Goal: Information Seeking & Learning: Check status

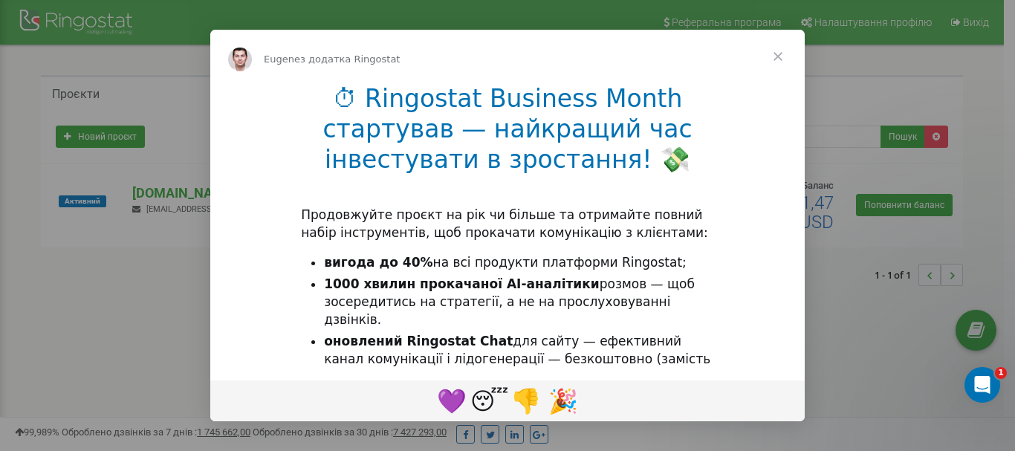
click at [460, 307] on li "1000 хвилин прокачаної AI-аналітики розмов — щоб зосередитись на стратегії, а н…" at bounding box center [519, 302] width 390 height 53
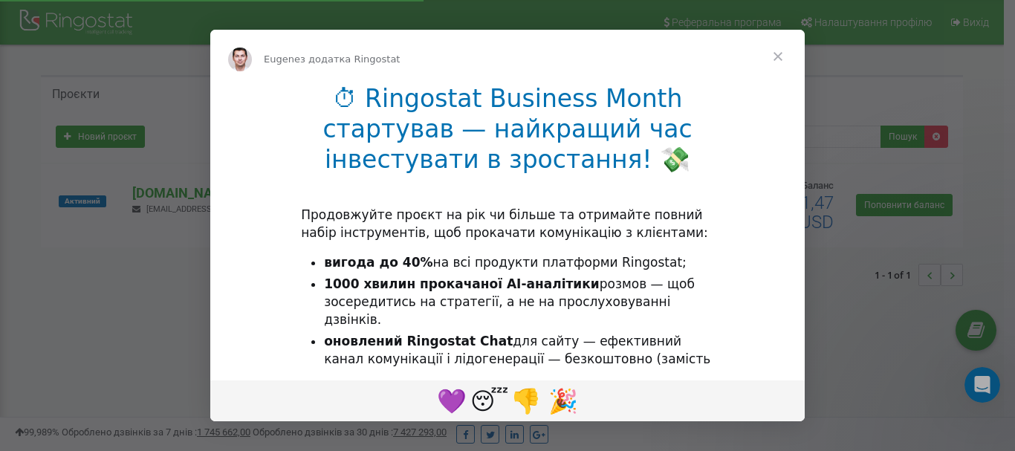
click at [776, 58] on span "Закрити" at bounding box center [777, 56] width 53 height 53
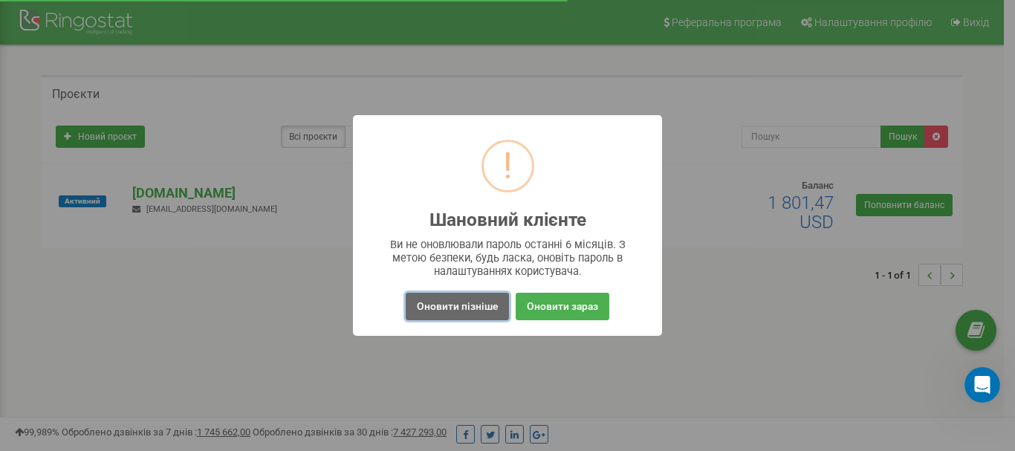
click at [447, 315] on button "Оновити пізніше" at bounding box center [457, 306] width 103 height 27
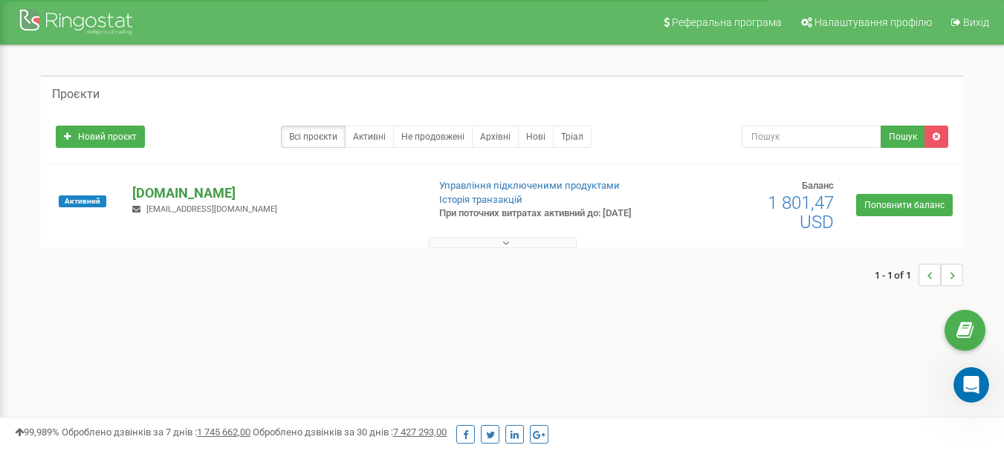
click at [224, 199] on p "[DOMAIN_NAME]" at bounding box center [273, 193] width 282 height 19
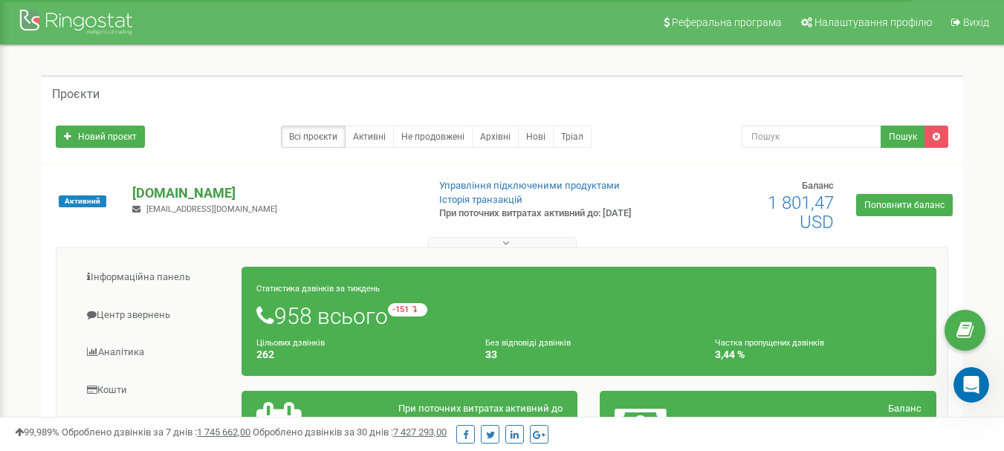
scroll to position [223, 0]
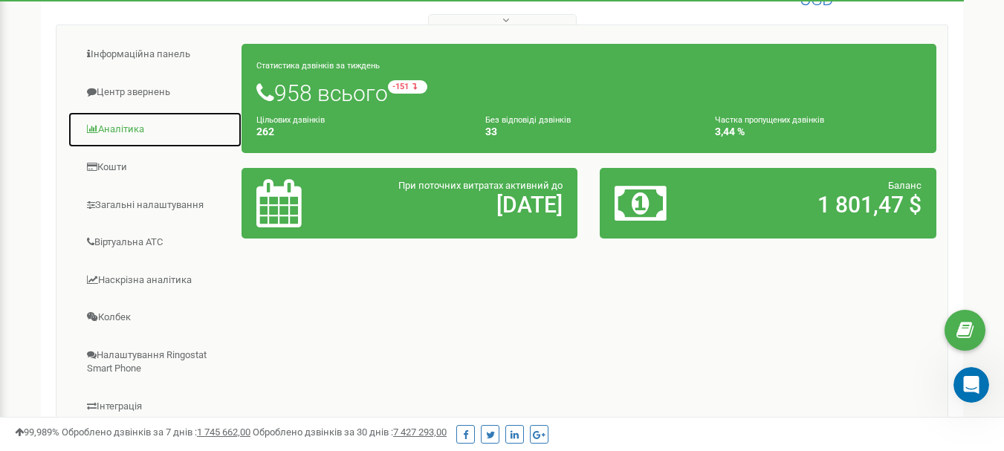
click at [124, 132] on link "Аналiтика" at bounding box center [155, 129] width 175 height 36
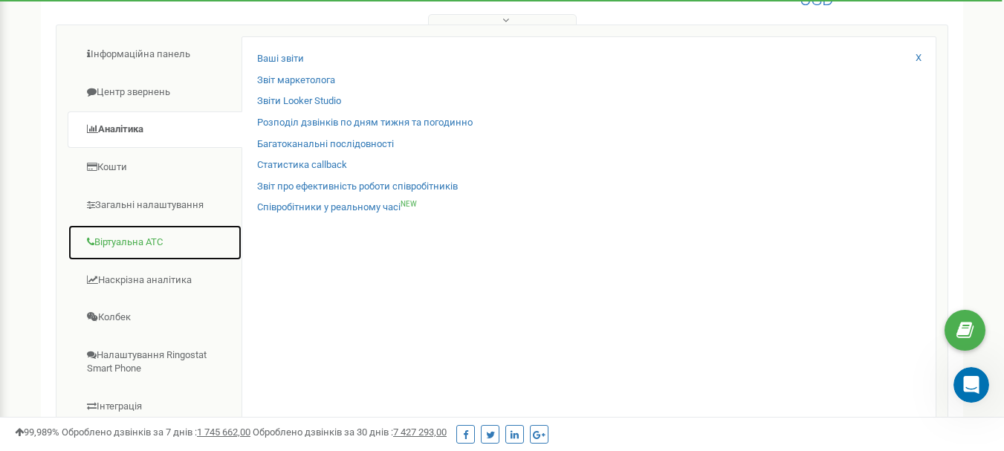
click at [132, 244] on link "Віртуальна АТС" at bounding box center [155, 242] width 175 height 36
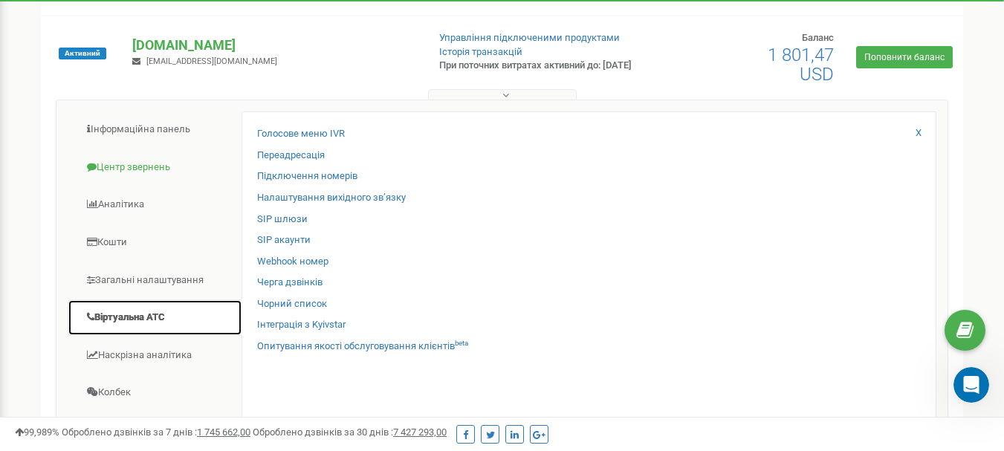
scroll to position [0, 0]
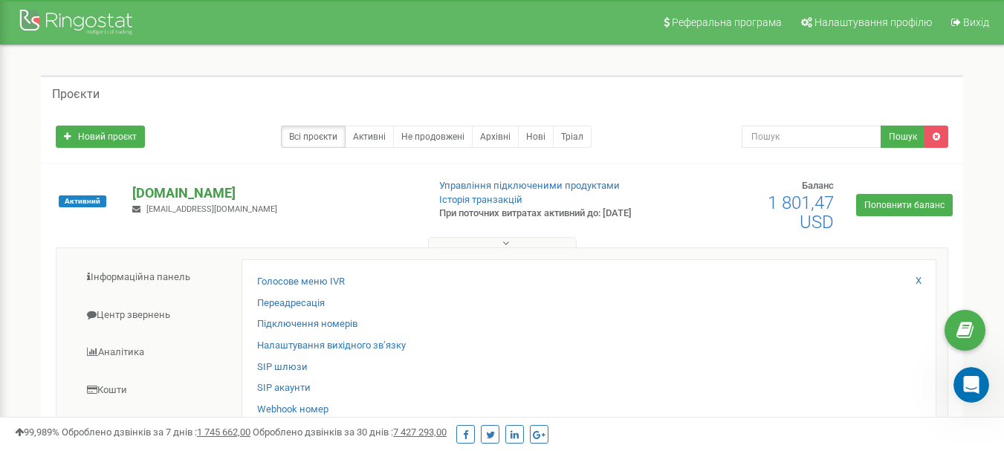
click at [201, 197] on p "[DOMAIN_NAME]" at bounding box center [273, 193] width 282 height 19
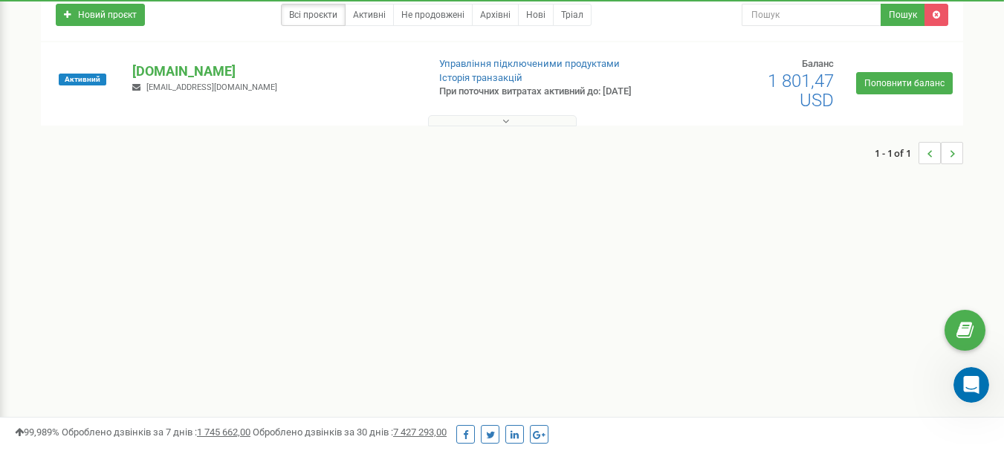
scroll to position [149, 0]
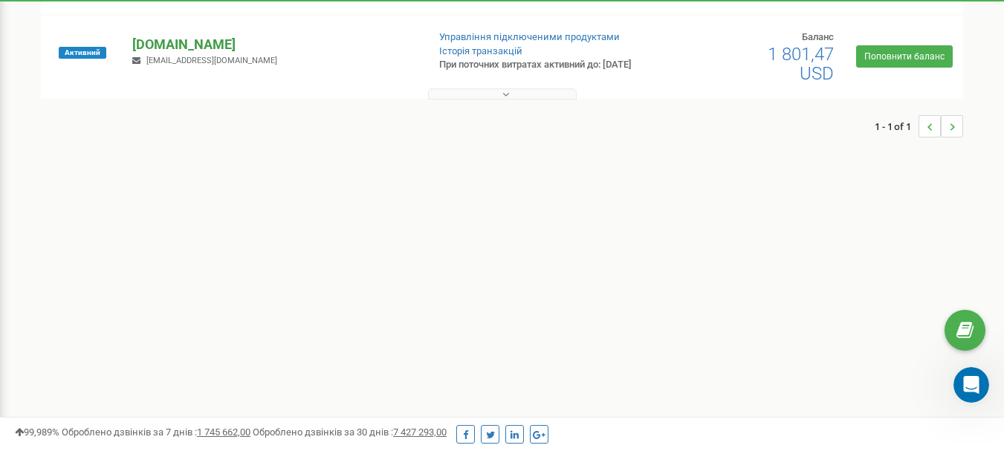
click at [201, 52] on p "[DOMAIN_NAME]" at bounding box center [273, 44] width 282 height 19
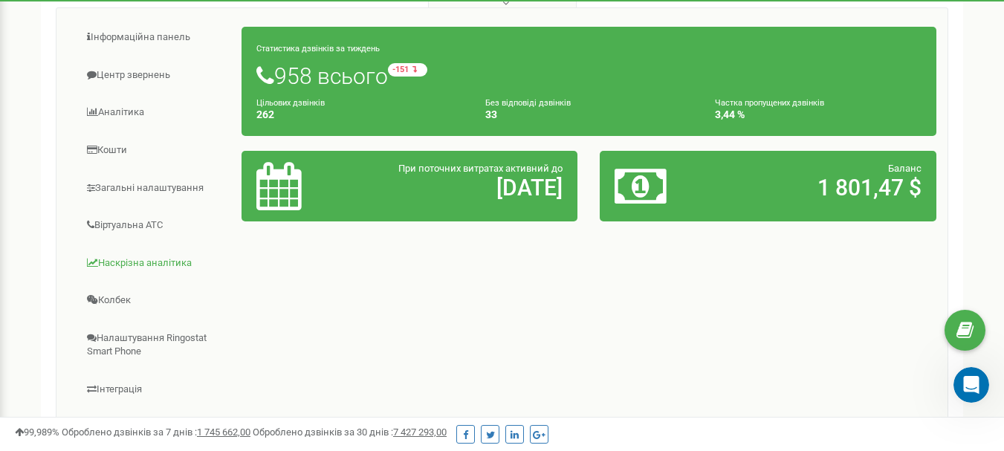
scroll to position [74, 0]
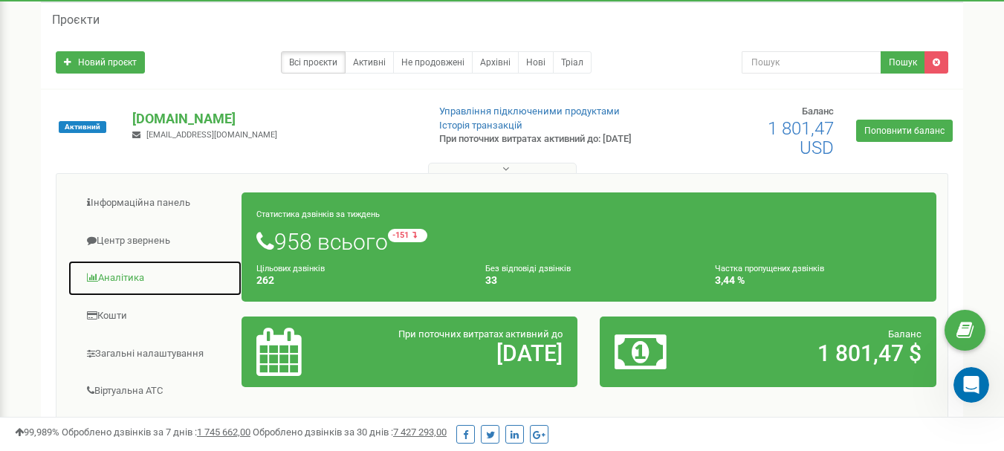
click at [131, 276] on link "Аналiтика" at bounding box center [155, 278] width 175 height 36
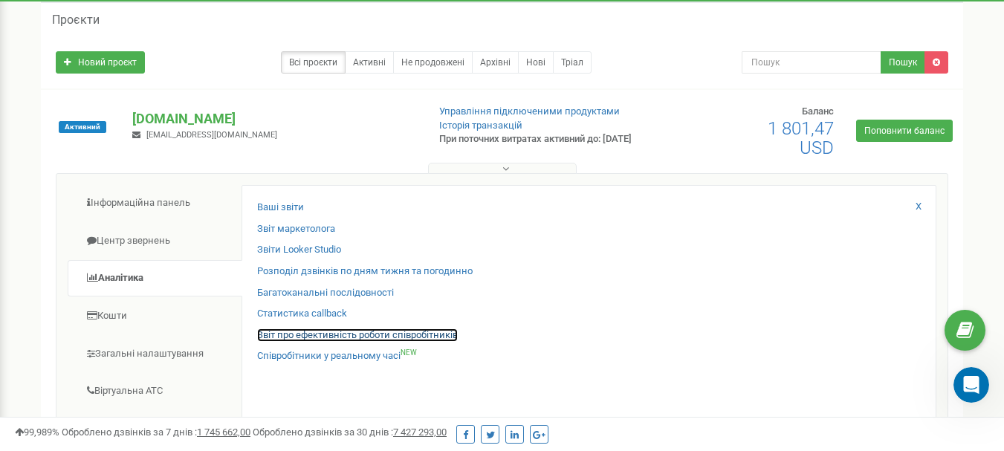
click at [321, 337] on link "Звіт про ефективність роботи співробітників" at bounding box center [357, 335] width 201 height 14
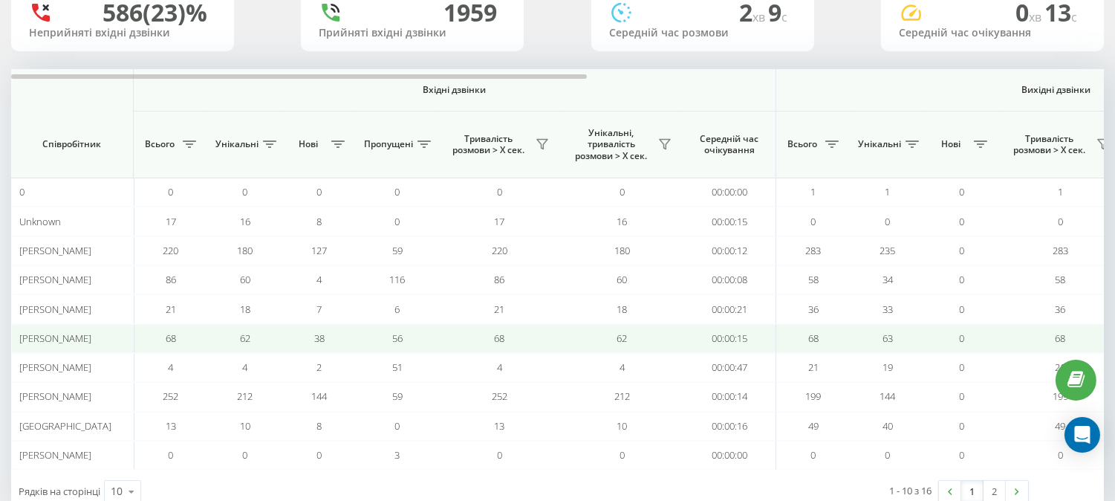
scroll to position [82, 0]
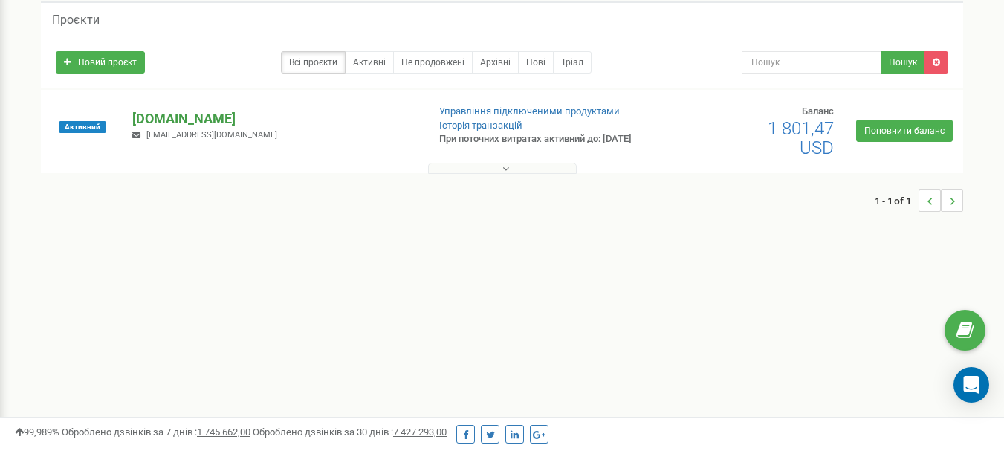
click at [202, 122] on p "[DOMAIN_NAME]" at bounding box center [273, 118] width 282 height 19
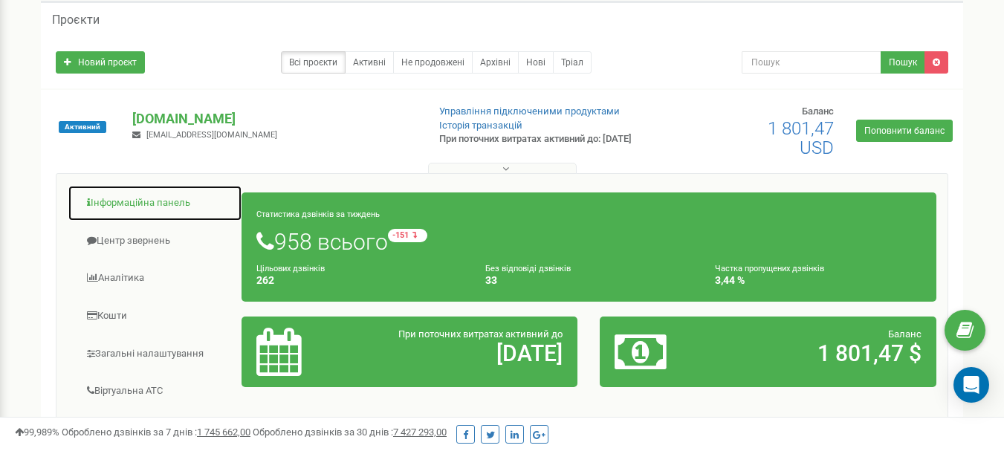
click at [184, 205] on link "Інформаційна панель" at bounding box center [155, 203] width 175 height 36
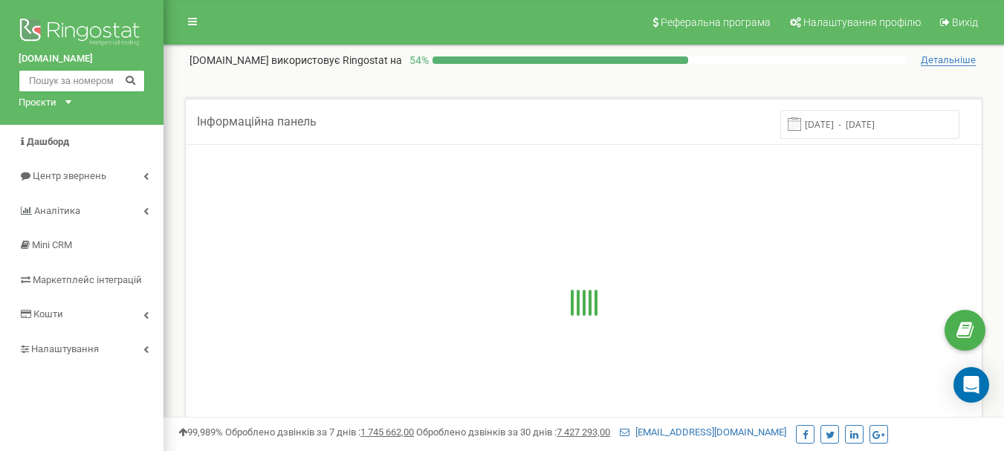
click at [82, 77] on input "text" at bounding box center [82, 81] width 126 height 22
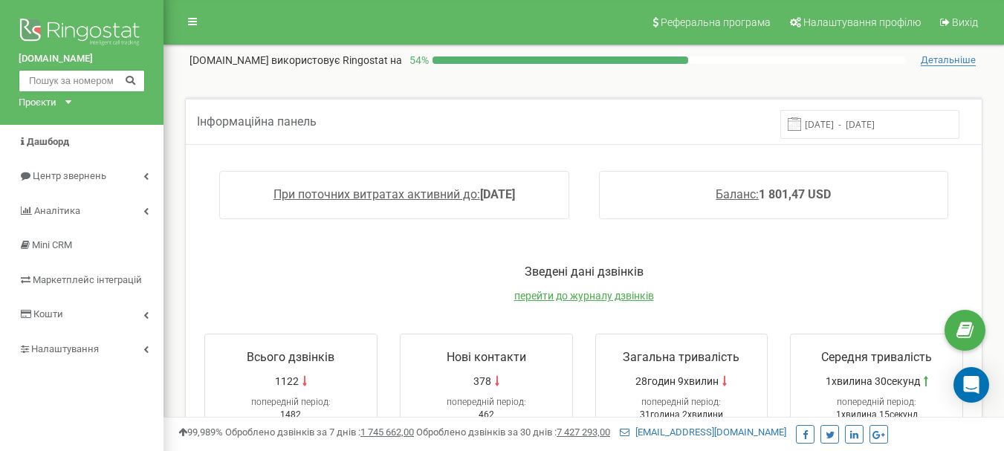
paste input "380939389026"
type input "380939389026"
click at [134, 75] on icon at bounding box center [130, 79] width 11 height 10
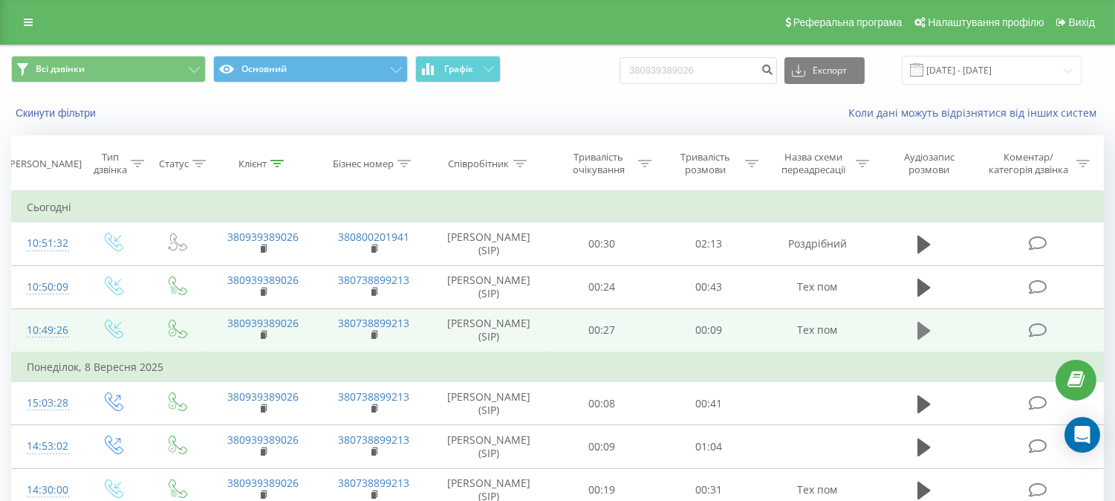
click at [924, 329] on icon at bounding box center [924, 331] width 13 height 18
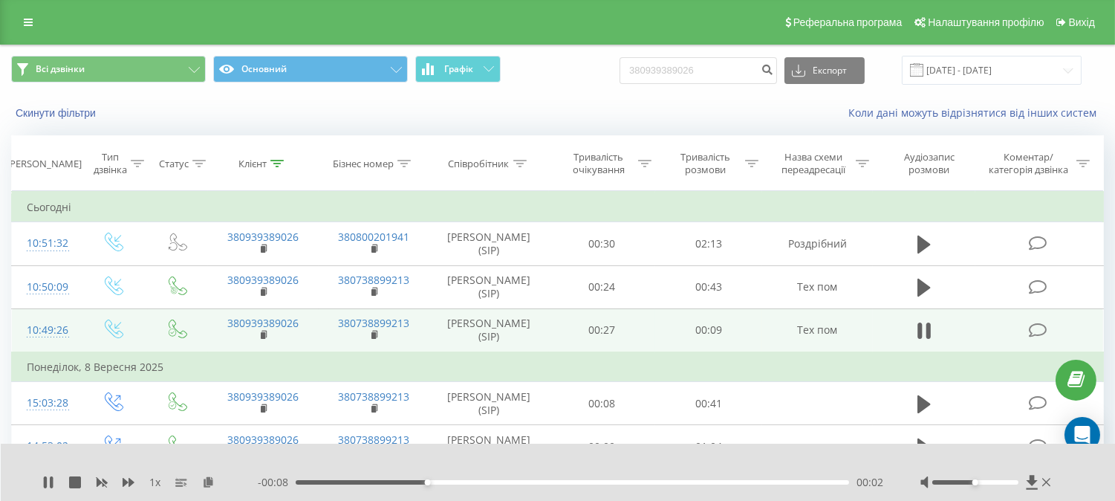
click at [979, 484] on div at bounding box center [988, 482] width 134 height 15
drag, startPoint x: 976, startPoint y: 479, endPoint x: 1008, endPoint y: 479, distance: 32.7
click at [1008, 479] on div "Accessibility label" at bounding box center [1010, 482] width 6 height 6
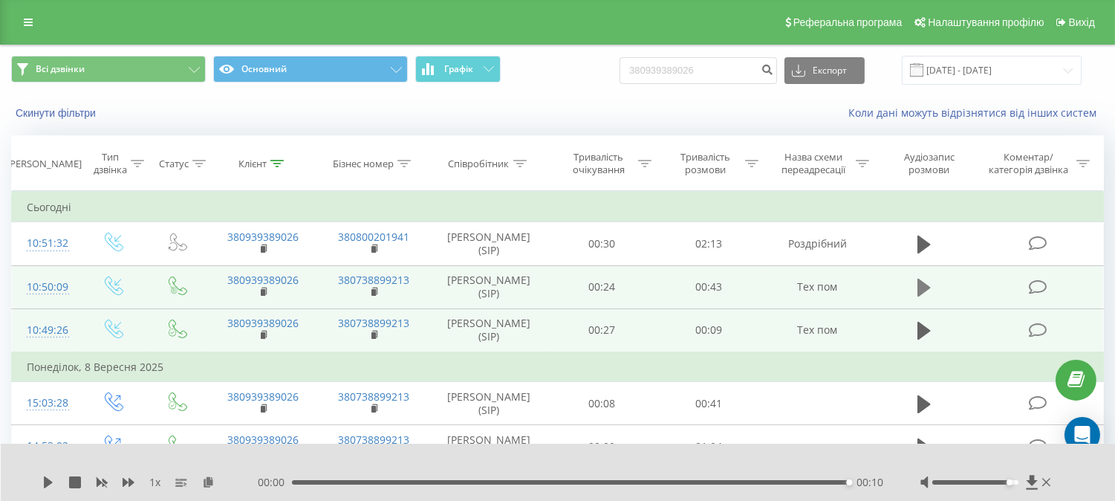
click at [923, 286] on icon at bounding box center [924, 288] width 13 height 18
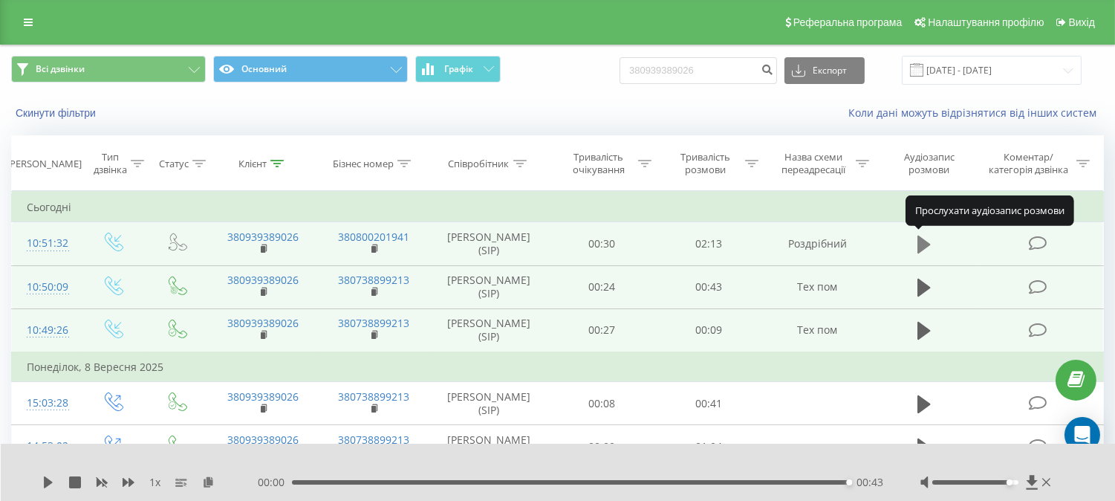
click at [925, 246] on icon at bounding box center [924, 245] width 13 height 18
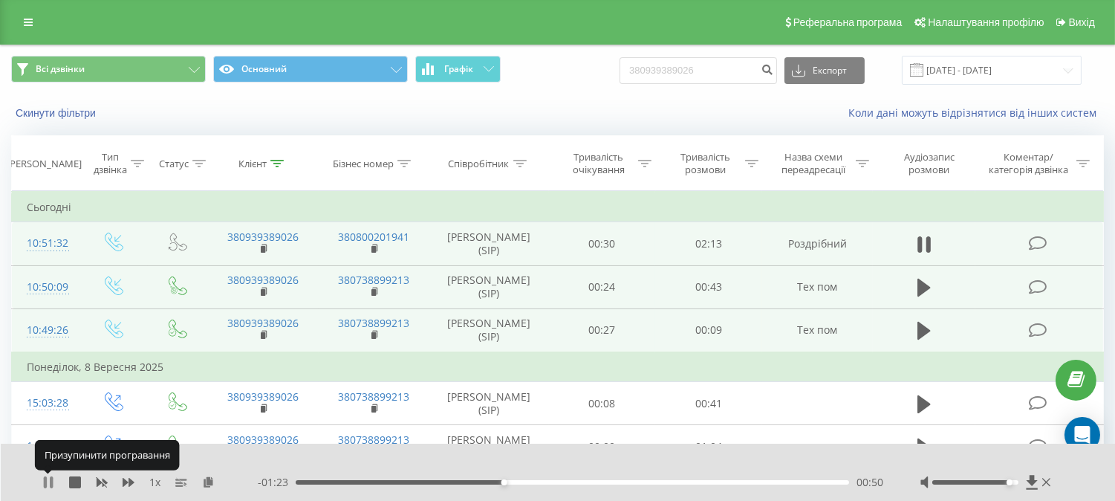
click at [45, 481] on icon at bounding box center [45, 482] width 3 height 12
click at [921, 292] on icon at bounding box center [924, 288] width 13 height 18
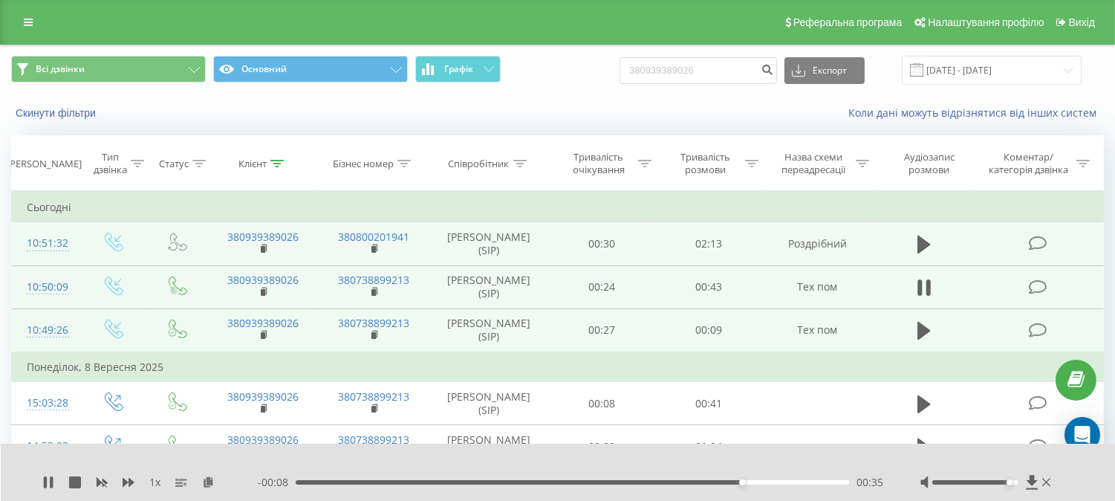
click at [305, 480] on div "00:35" at bounding box center [573, 482] width 554 height 4
